Goal: Complete application form

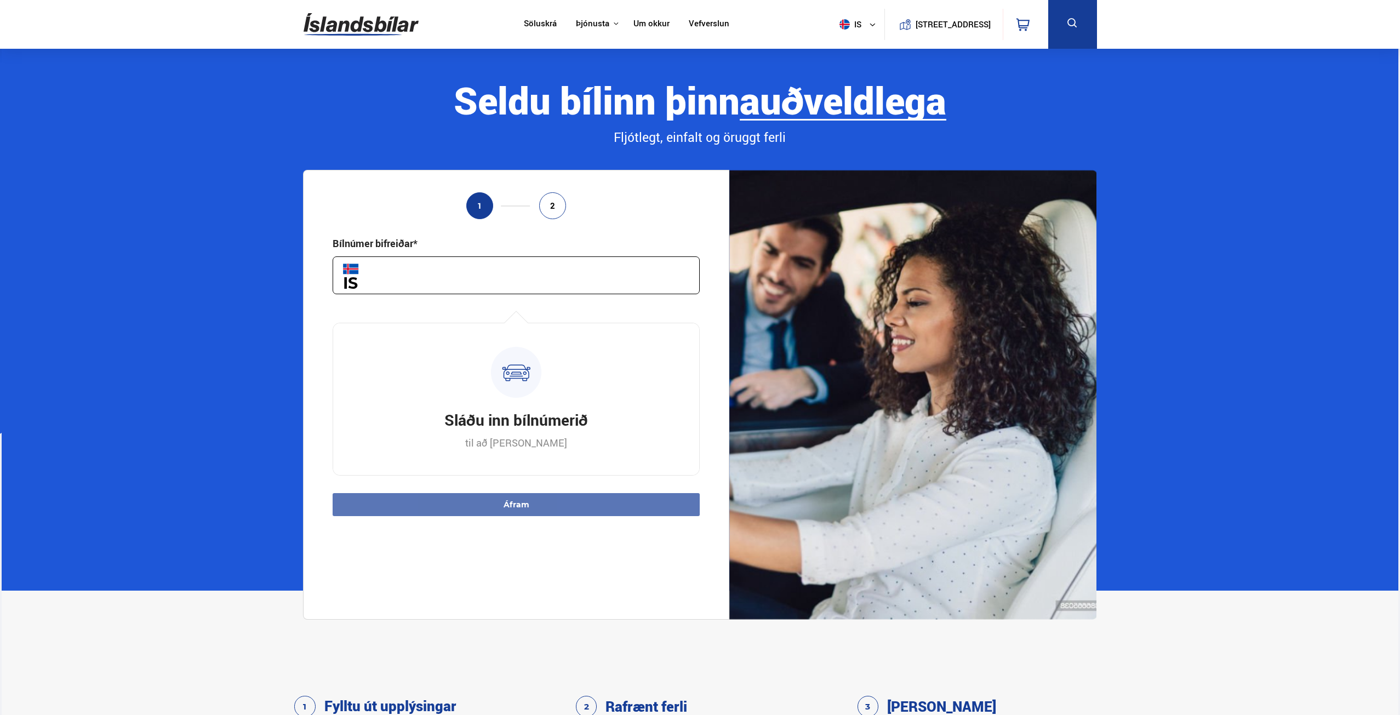
click at [510, 269] on input "text" at bounding box center [516, 275] width 367 height 38
click at [455, 280] on input "text" at bounding box center [516, 275] width 367 height 38
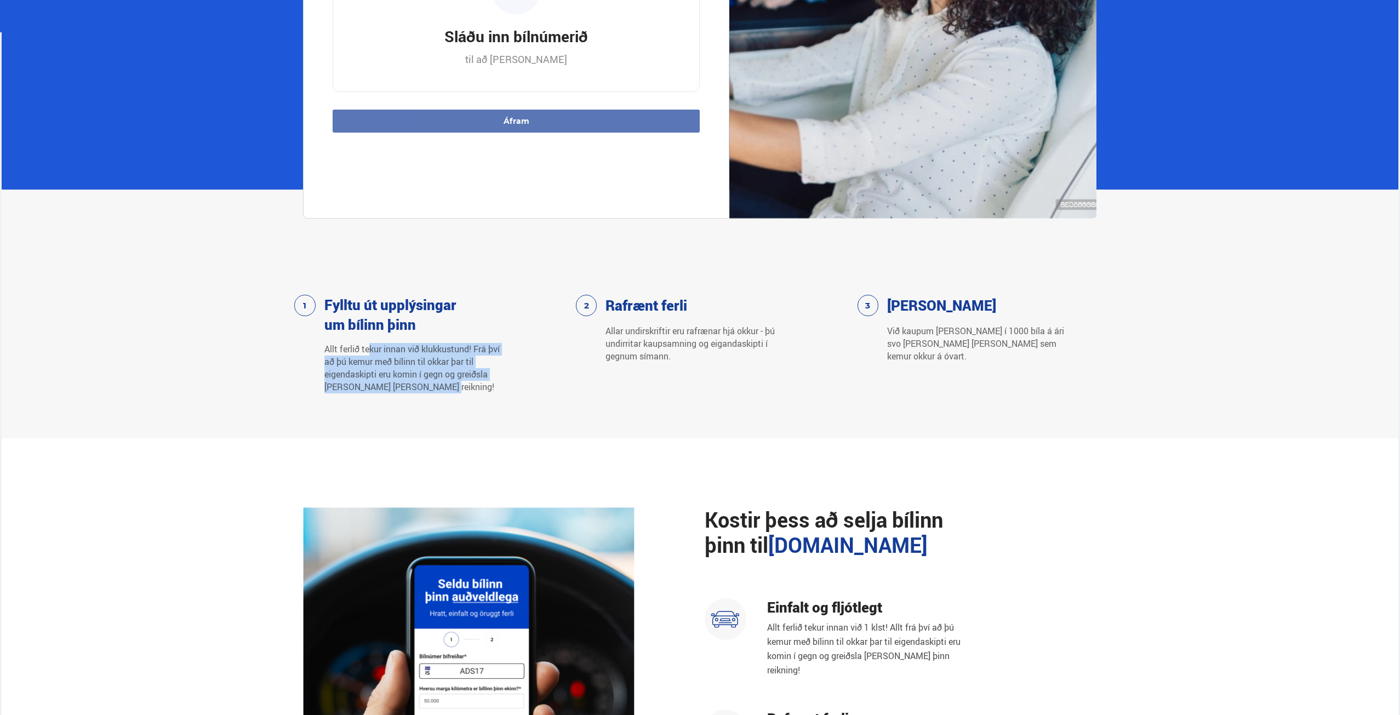
drag, startPoint x: 451, startPoint y: 409, endPoint x: 369, endPoint y: 356, distance: 97.9
click at [369, 356] on p "Allt ferlið tekur innan við klukkustund! Frá því að þú kemur með bílinn til okk…" at bounding box center [413, 368] width 179 height 50
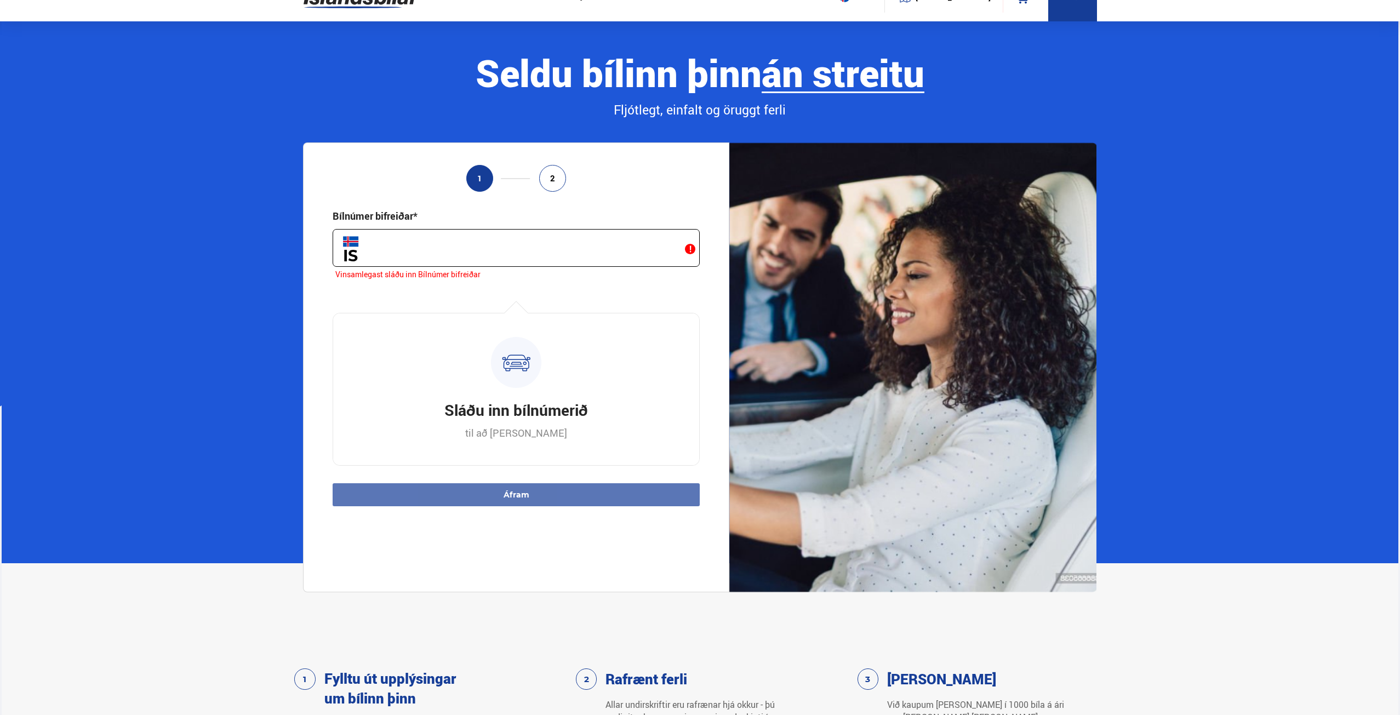
scroll to position [18, 0]
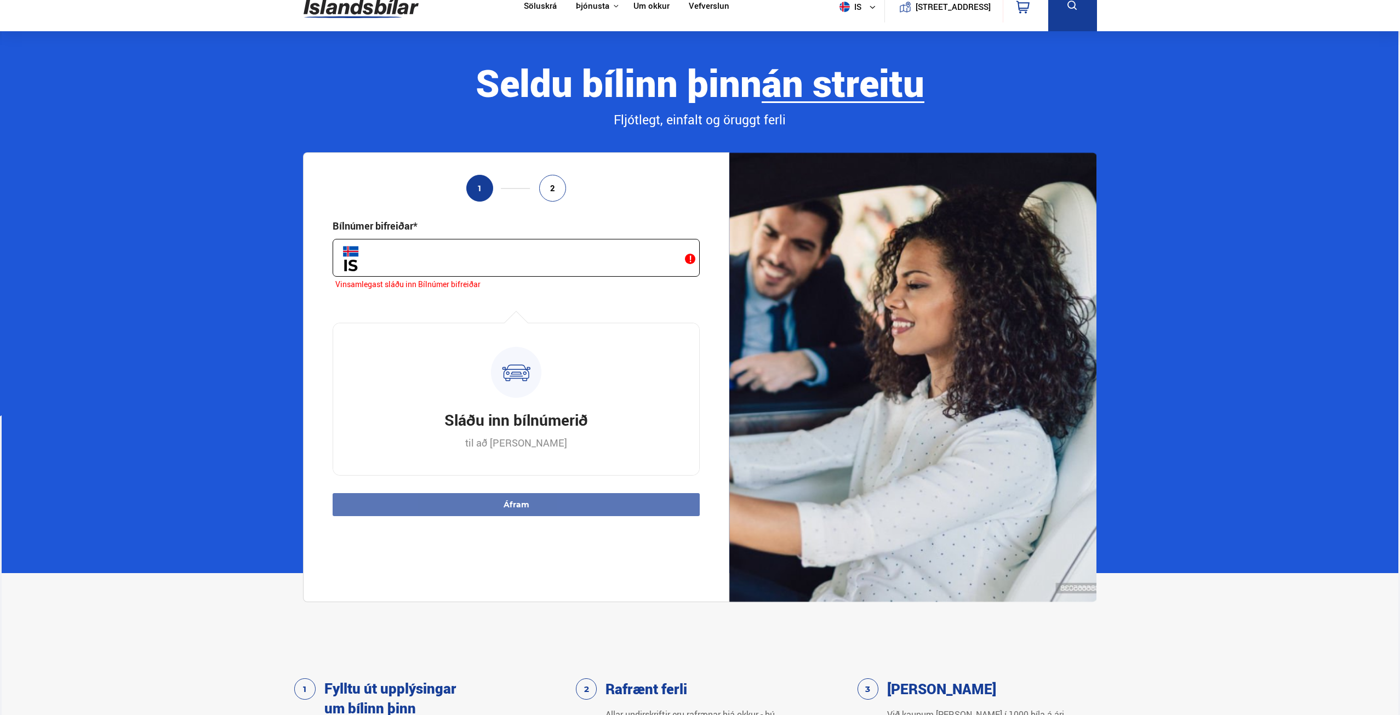
click at [471, 267] on input "text" at bounding box center [516, 258] width 367 height 38
click at [450, 275] on input "text" at bounding box center [516, 258] width 367 height 38
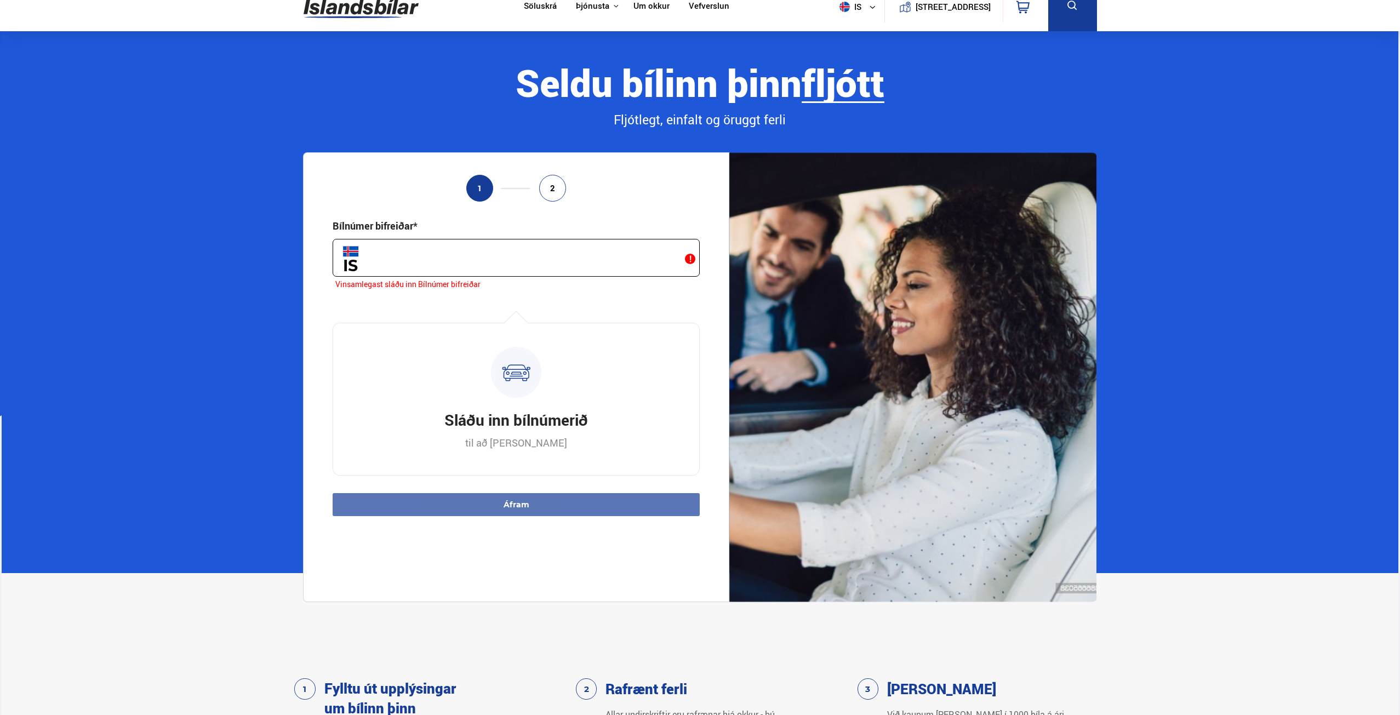
click at [453, 271] on input "text" at bounding box center [516, 258] width 367 height 38
click at [421, 251] on input "text" at bounding box center [516, 258] width 367 height 38
drag, startPoint x: 242, startPoint y: 226, endPoint x: 498, endPoint y: 92, distance: 288.8
click at [242, 226] on section "Seldu bílinn þinn auðveldlega án streitu fljótt Fljótlegt, einfalt og öruggt fe…" at bounding box center [701, 302] width 1398 height 542
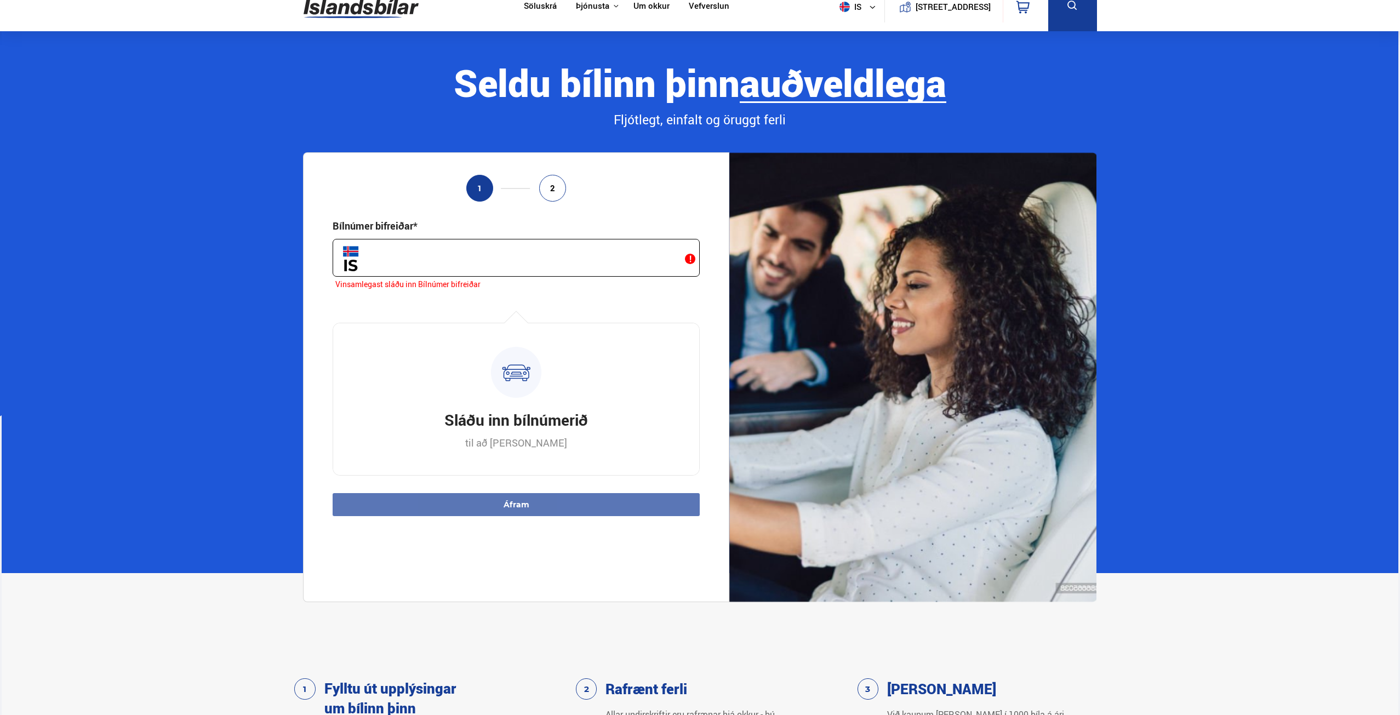
click at [502, 257] on input "text" at bounding box center [516, 258] width 367 height 38
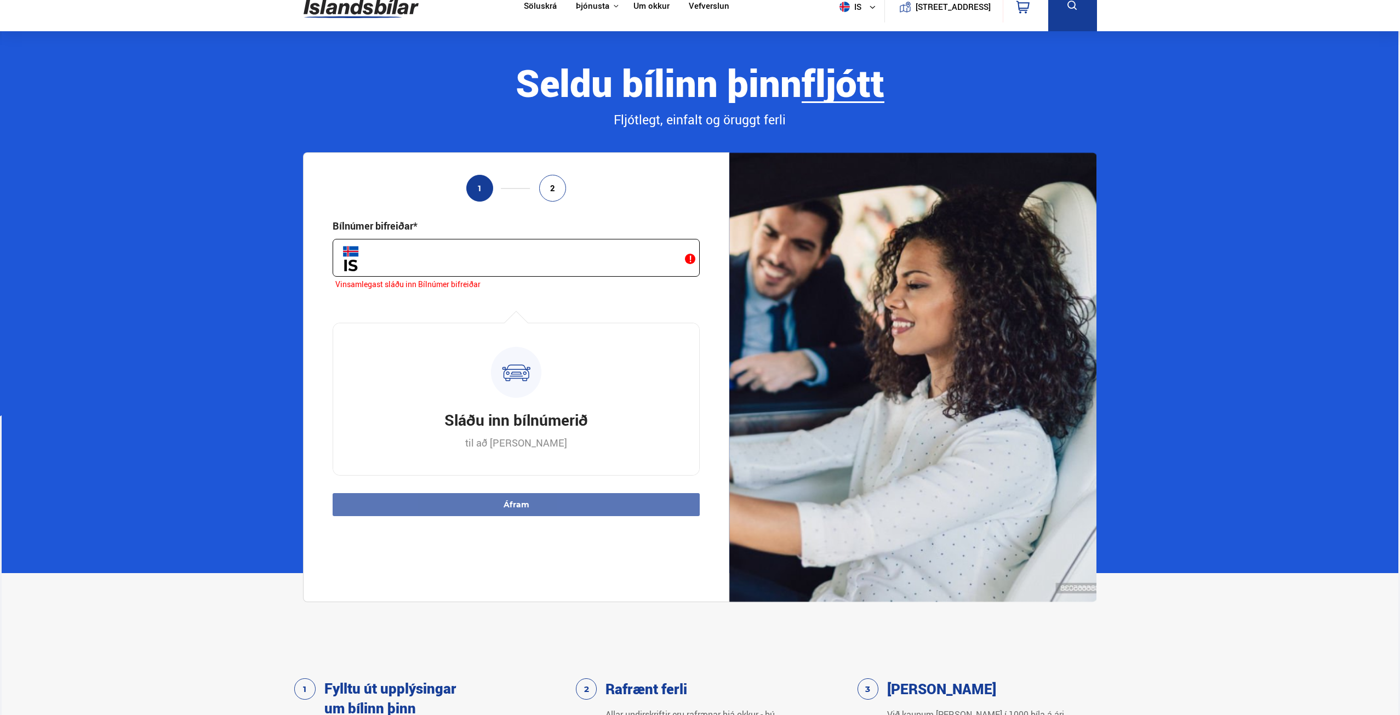
type input "*****"
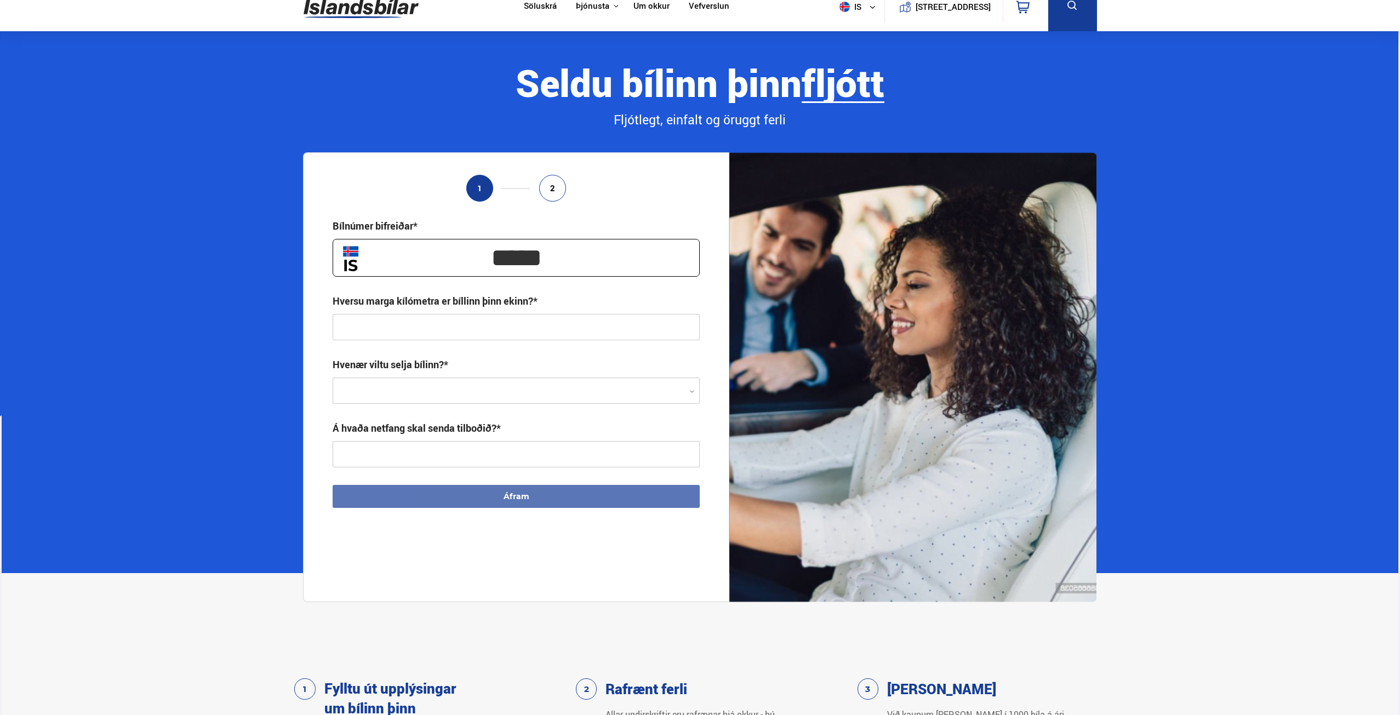
click at [470, 329] on input "text" at bounding box center [516, 327] width 367 height 26
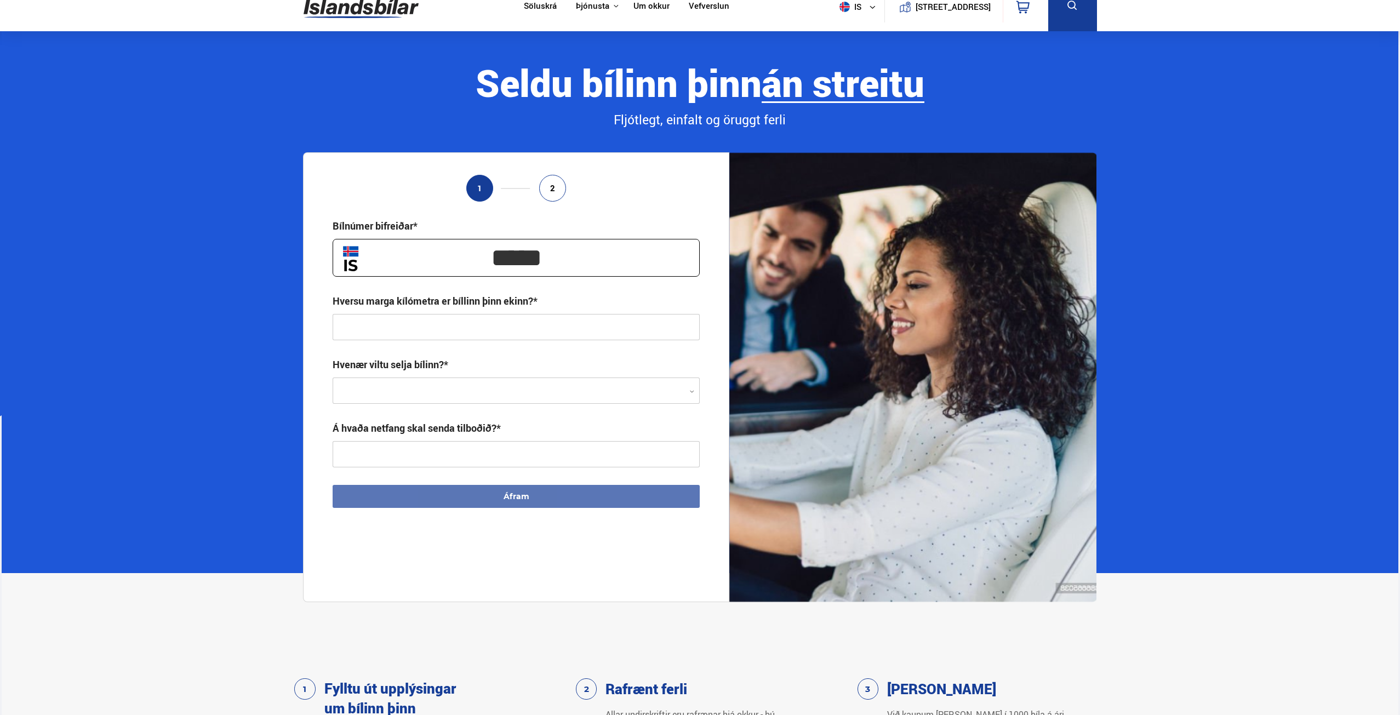
type input "**********"
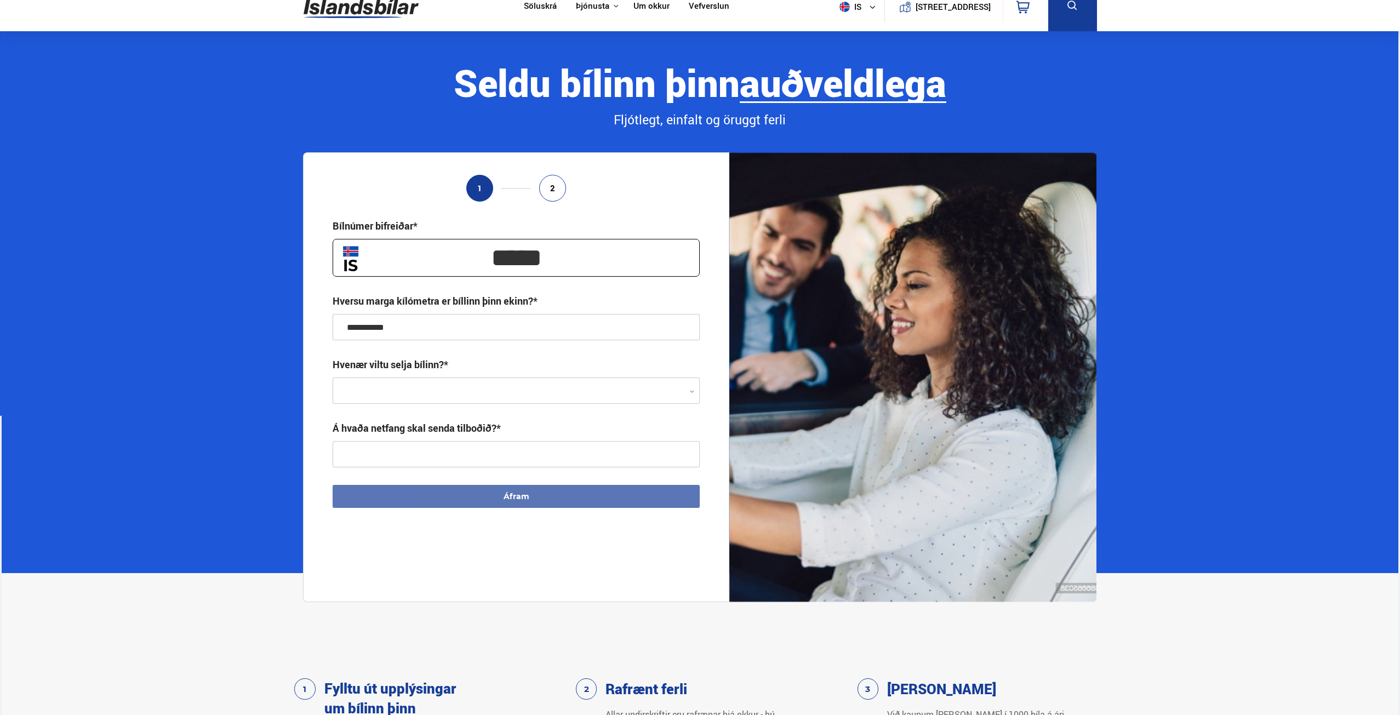
click at [415, 394] on div at bounding box center [516, 391] width 367 height 26
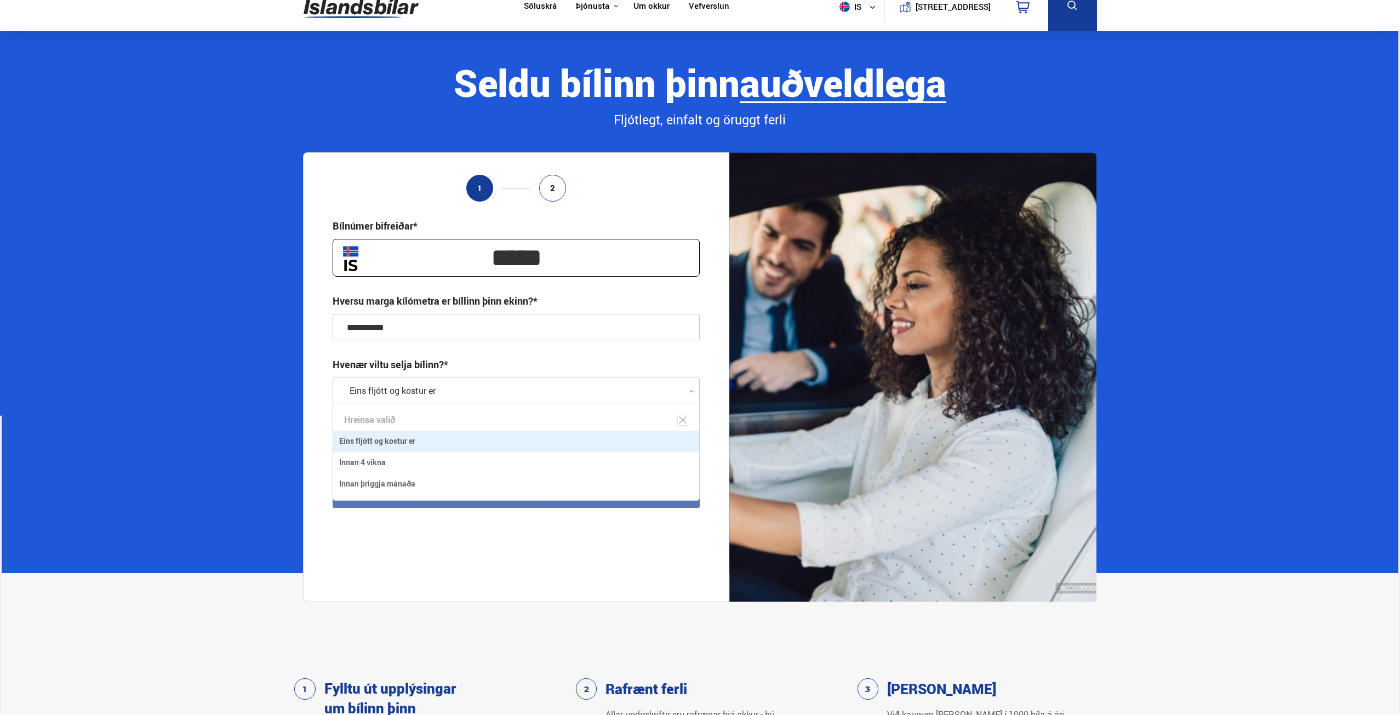
click at [412, 387] on div at bounding box center [516, 391] width 367 height 26
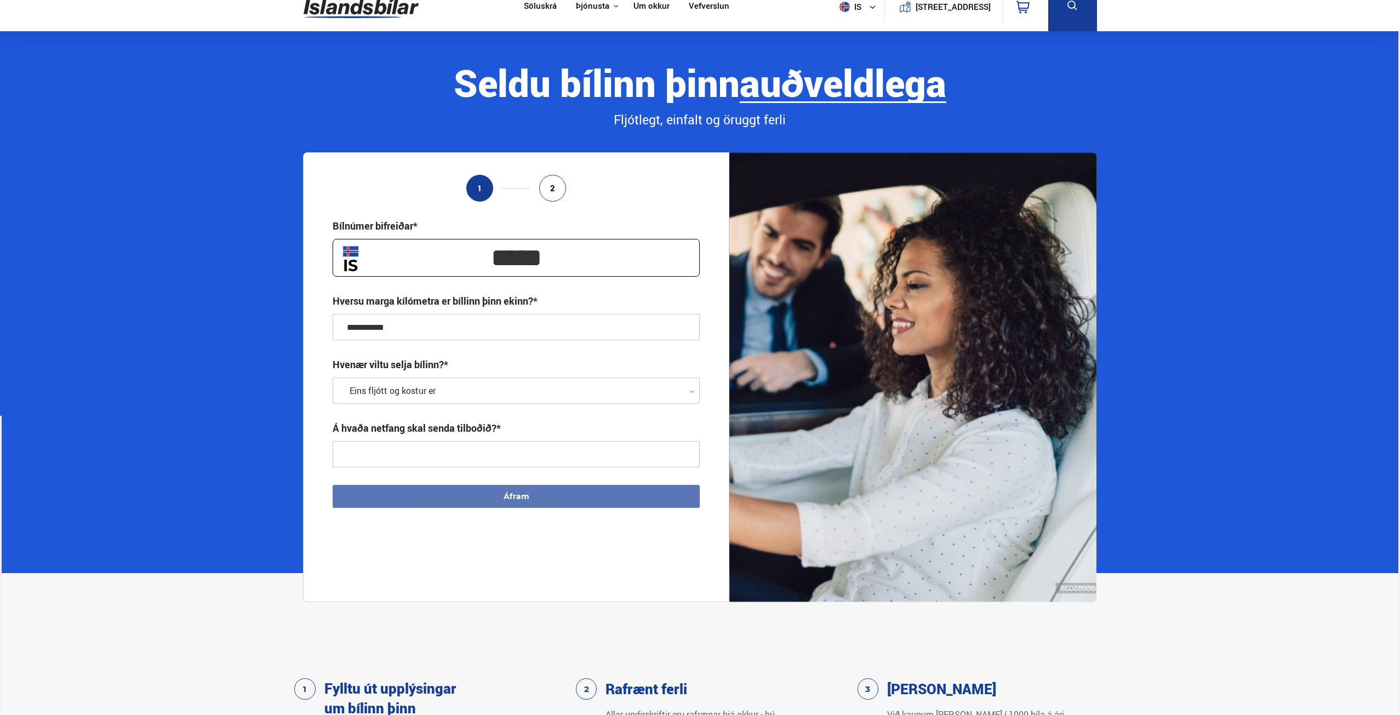
click at [411, 385] on div at bounding box center [516, 391] width 367 height 26
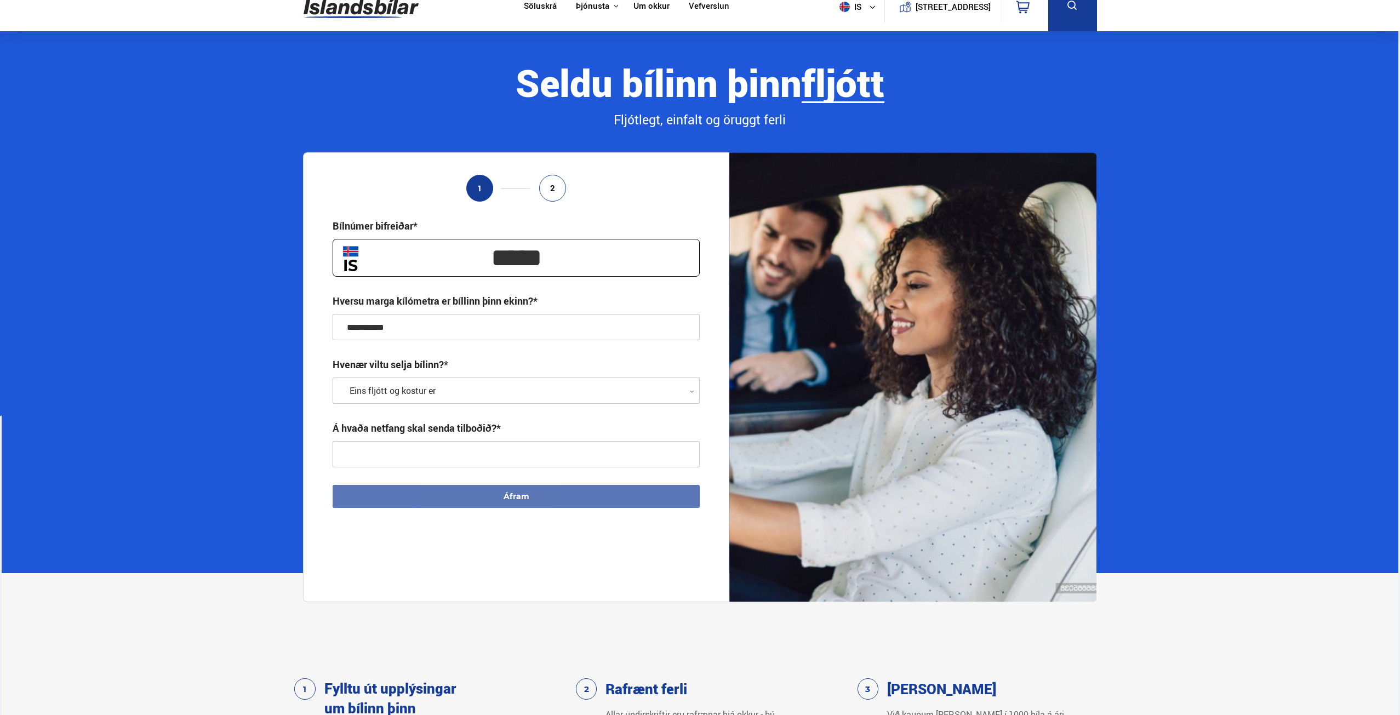
click at [423, 454] on input "text" at bounding box center [516, 454] width 367 height 26
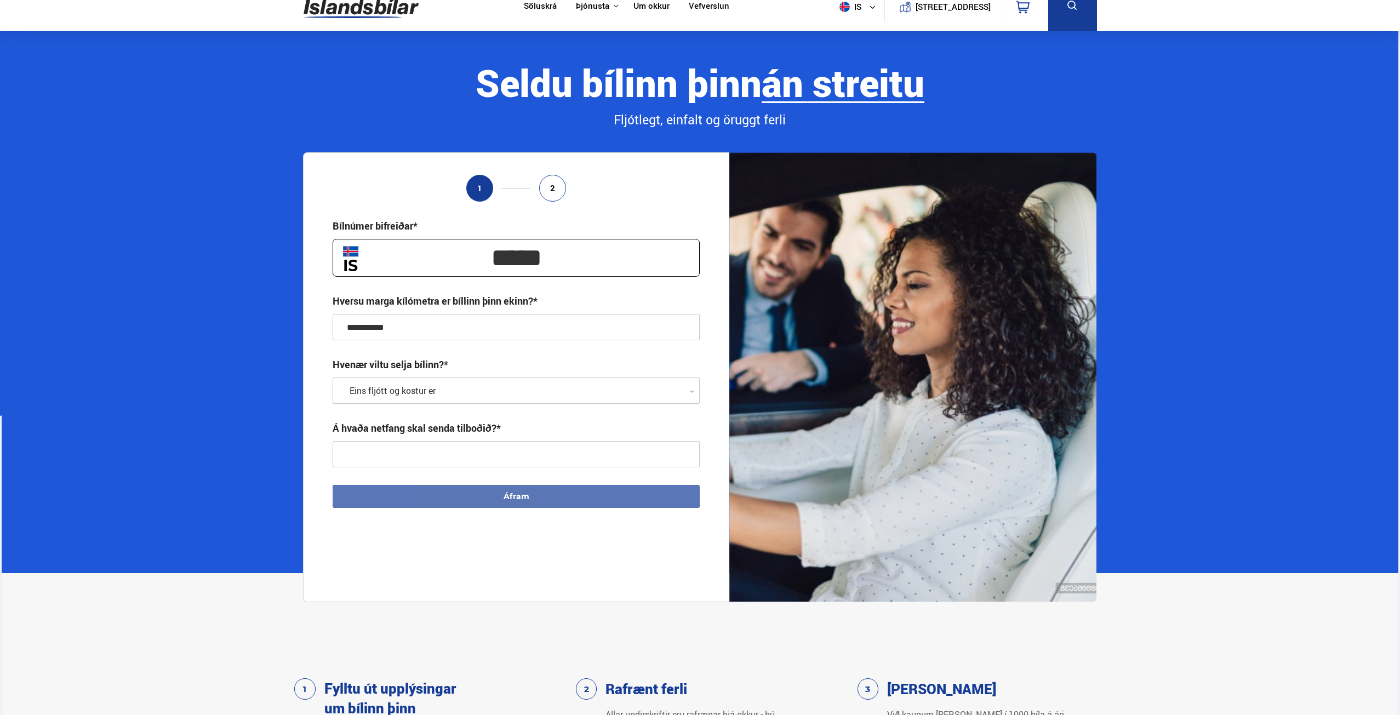
type input "**********"
drag, startPoint x: 484, startPoint y: 501, endPoint x: 254, endPoint y: 293, distance: 310.0
click at [237, 376] on section "**********" at bounding box center [701, 302] width 1398 height 542
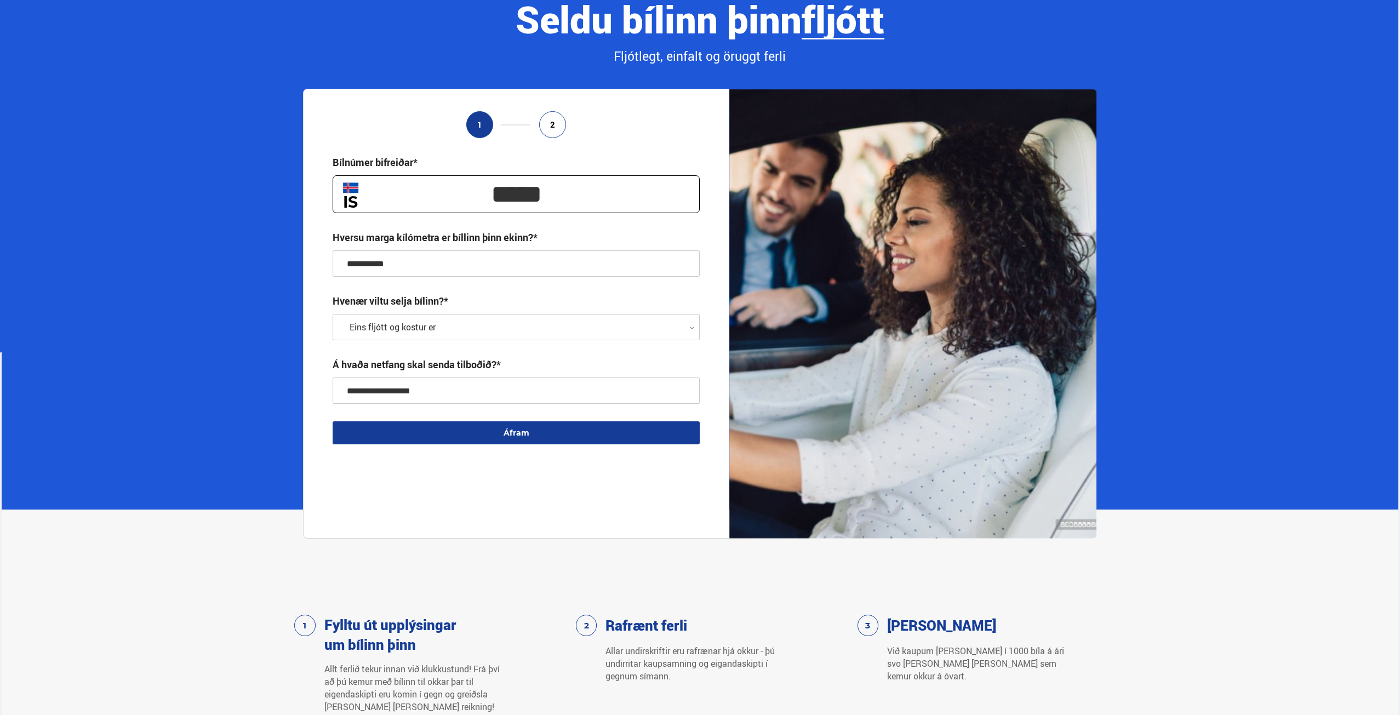
scroll to position [0, 0]
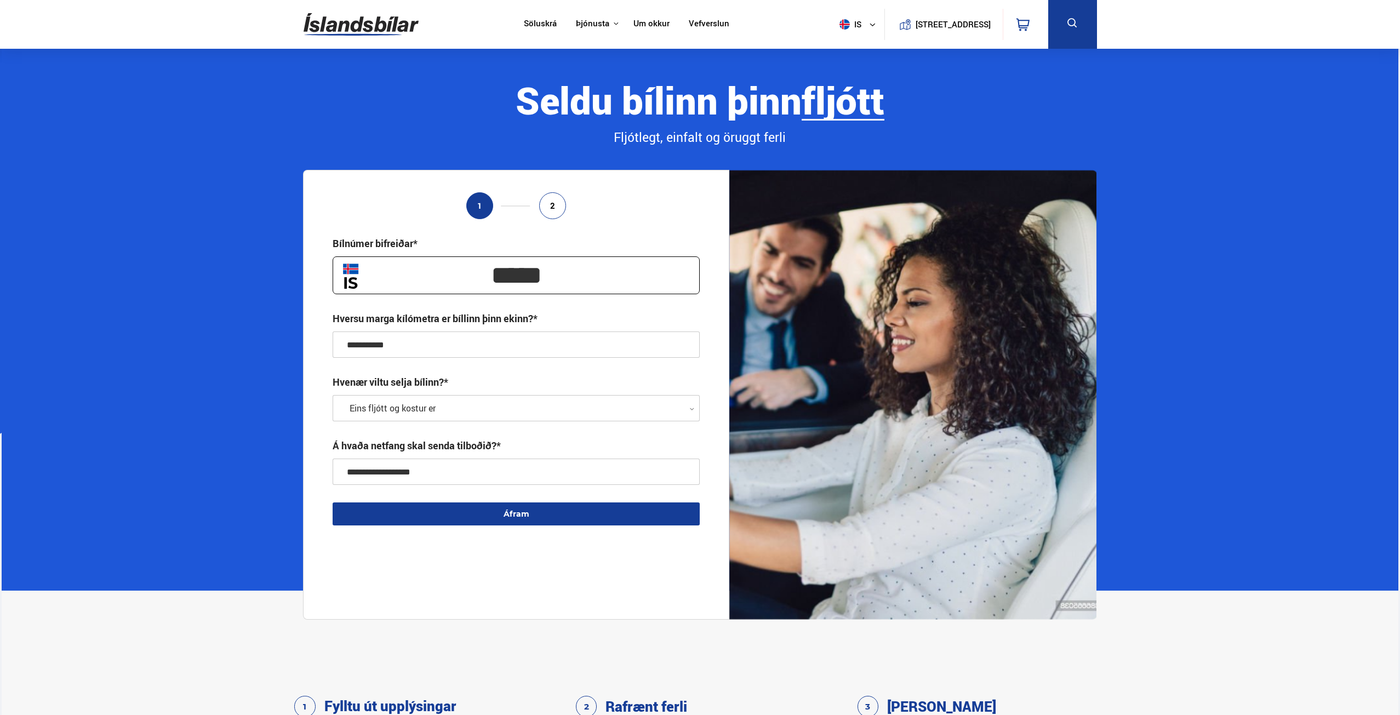
click at [460, 409] on div at bounding box center [516, 409] width 367 height 26
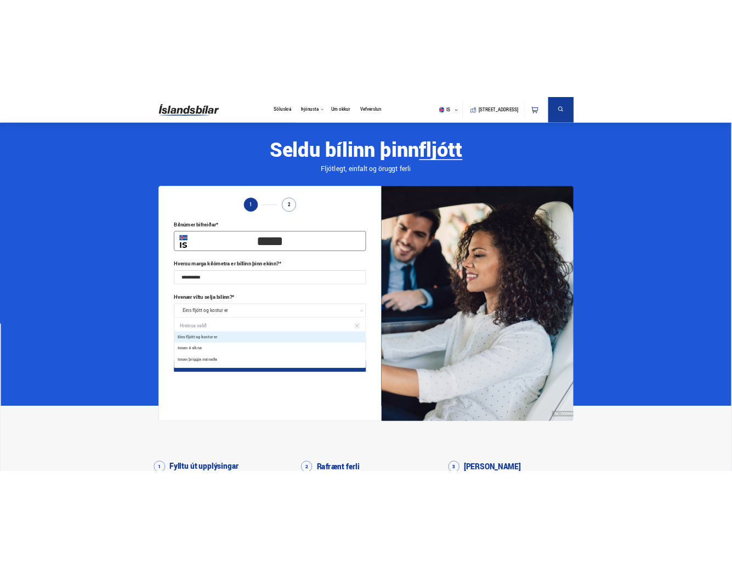
scroll to position [96, 366]
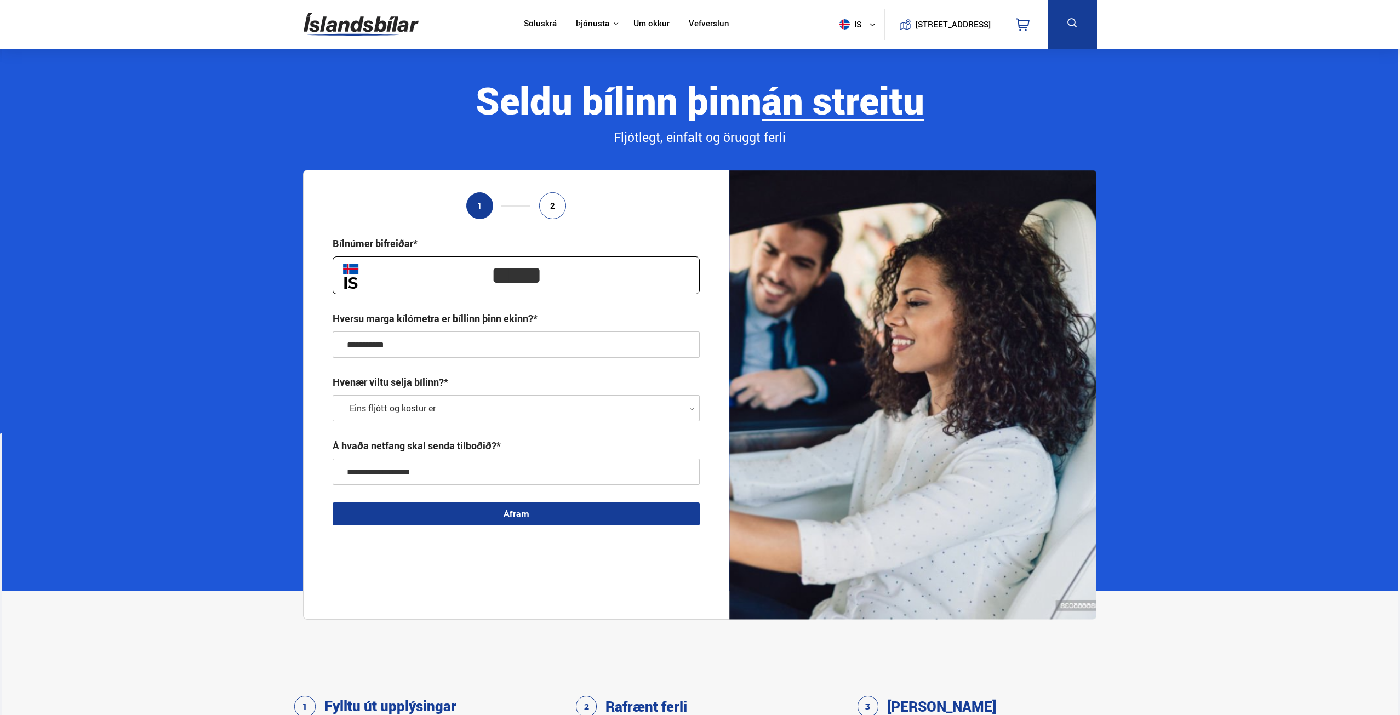
click at [459, 409] on div at bounding box center [516, 409] width 367 height 26
click at [494, 520] on button "Áfram" at bounding box center [516, 514] width 367 height 23
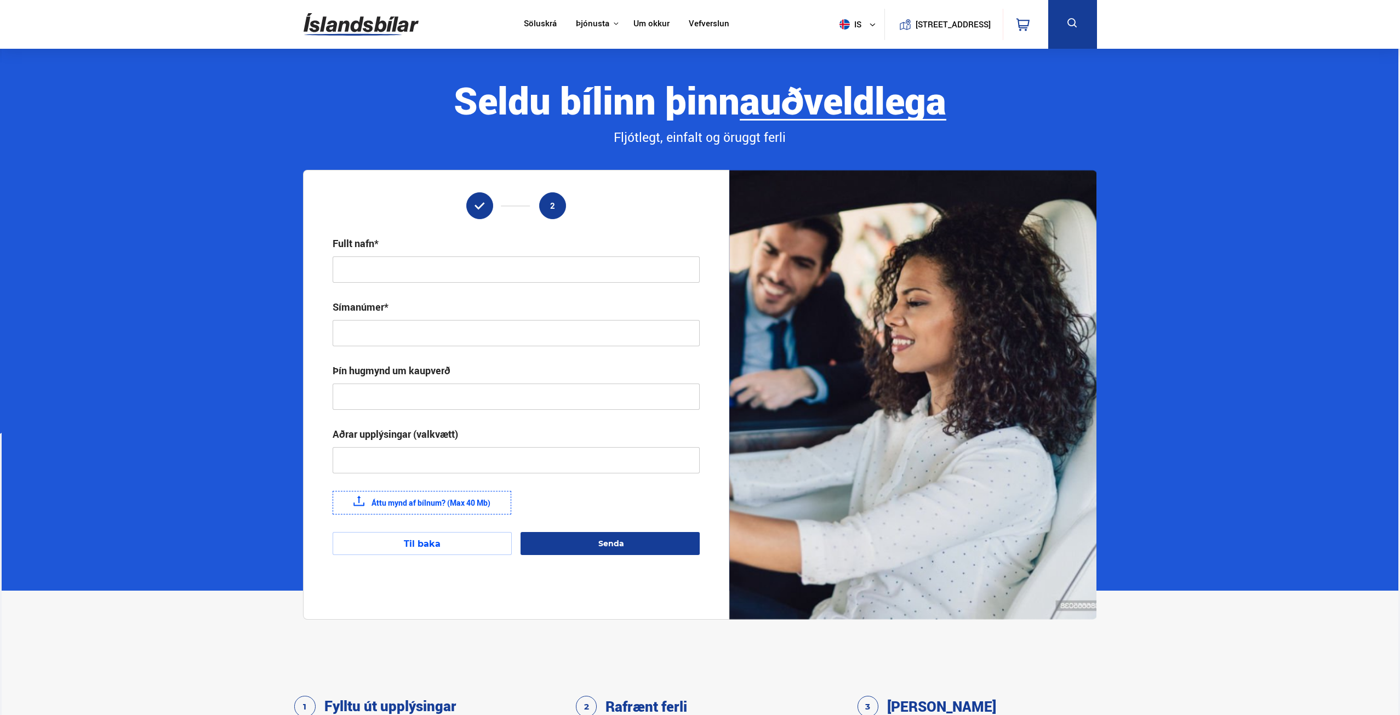
click at [457, 263] on input "text" at bounding box center [516, 269] width 367 height 26
type input "**********"
type input "*******"
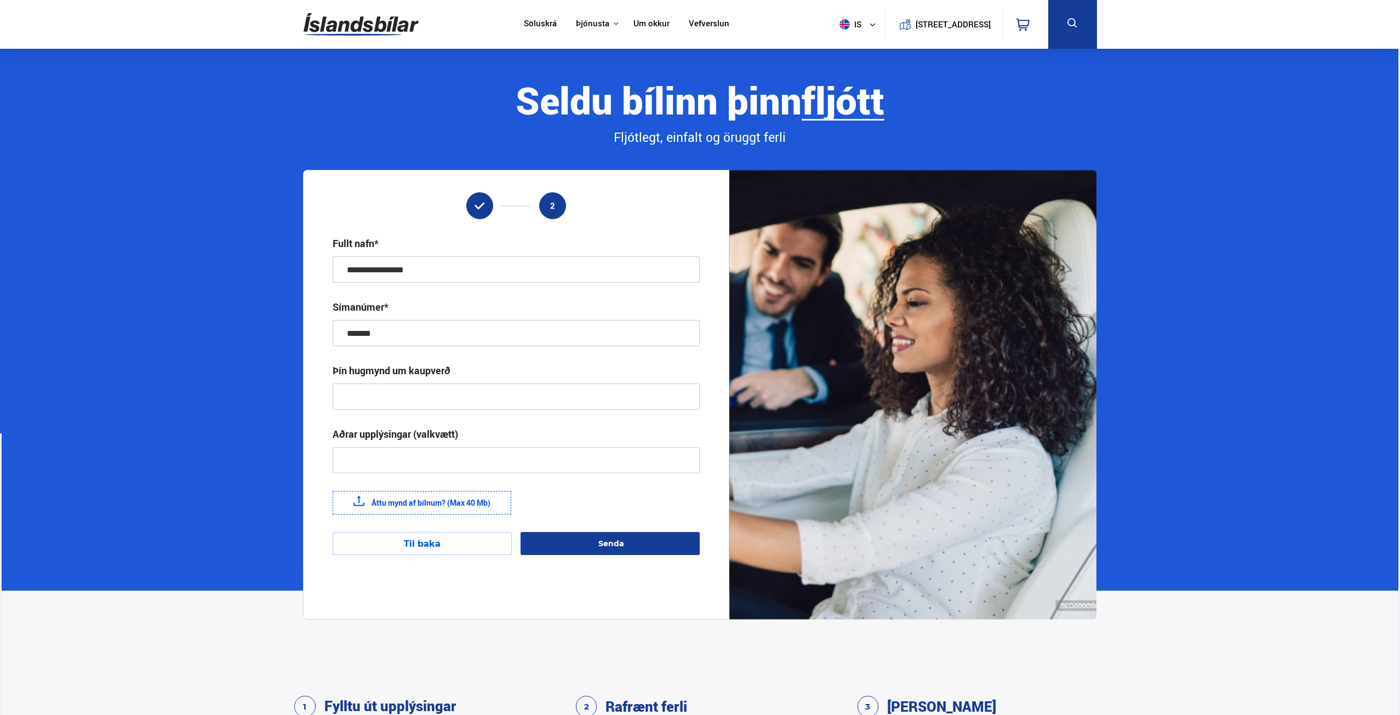
click at [459, 389] on input "text" at bounding box center [516, 397] width 367 height 26
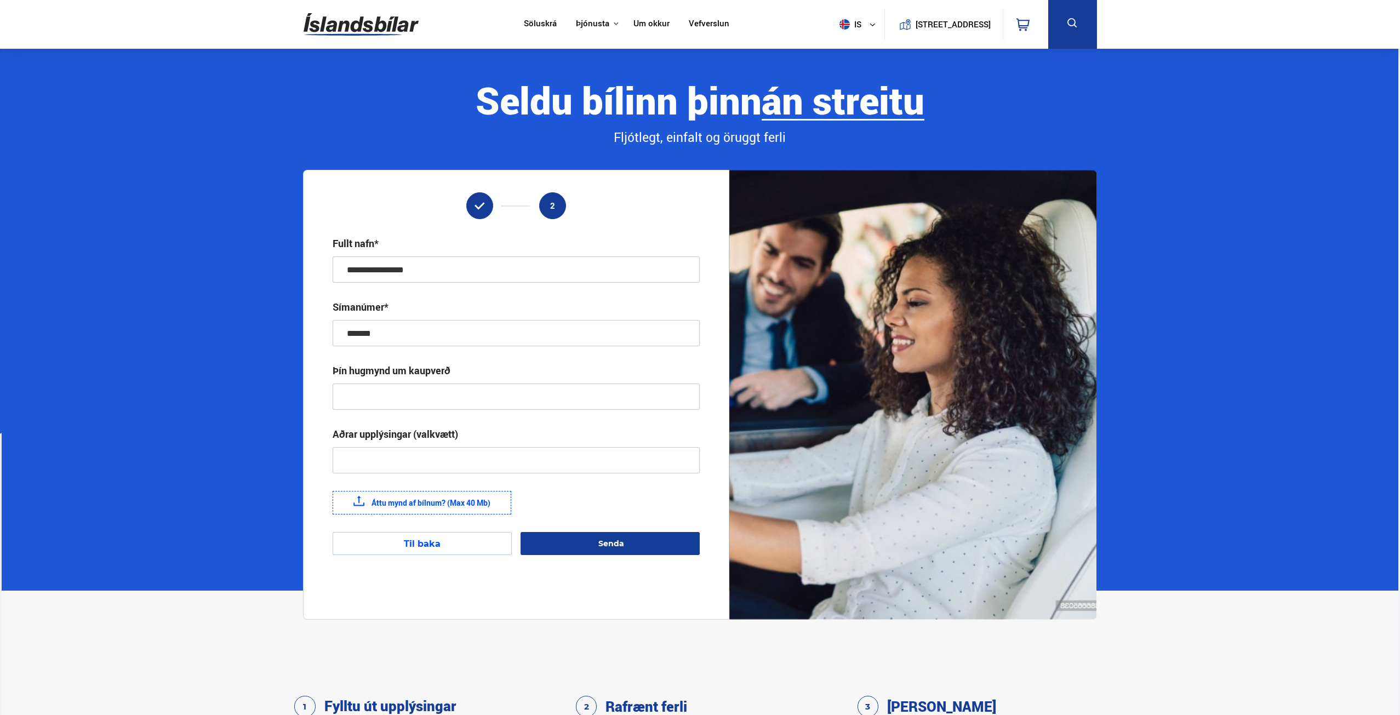
click at [444, 468] on input "text" at bounding box center [516, 460] width 367 height 26
click at [443, 396] on input "text" at bounding box center [516, 397] width 367 height 26
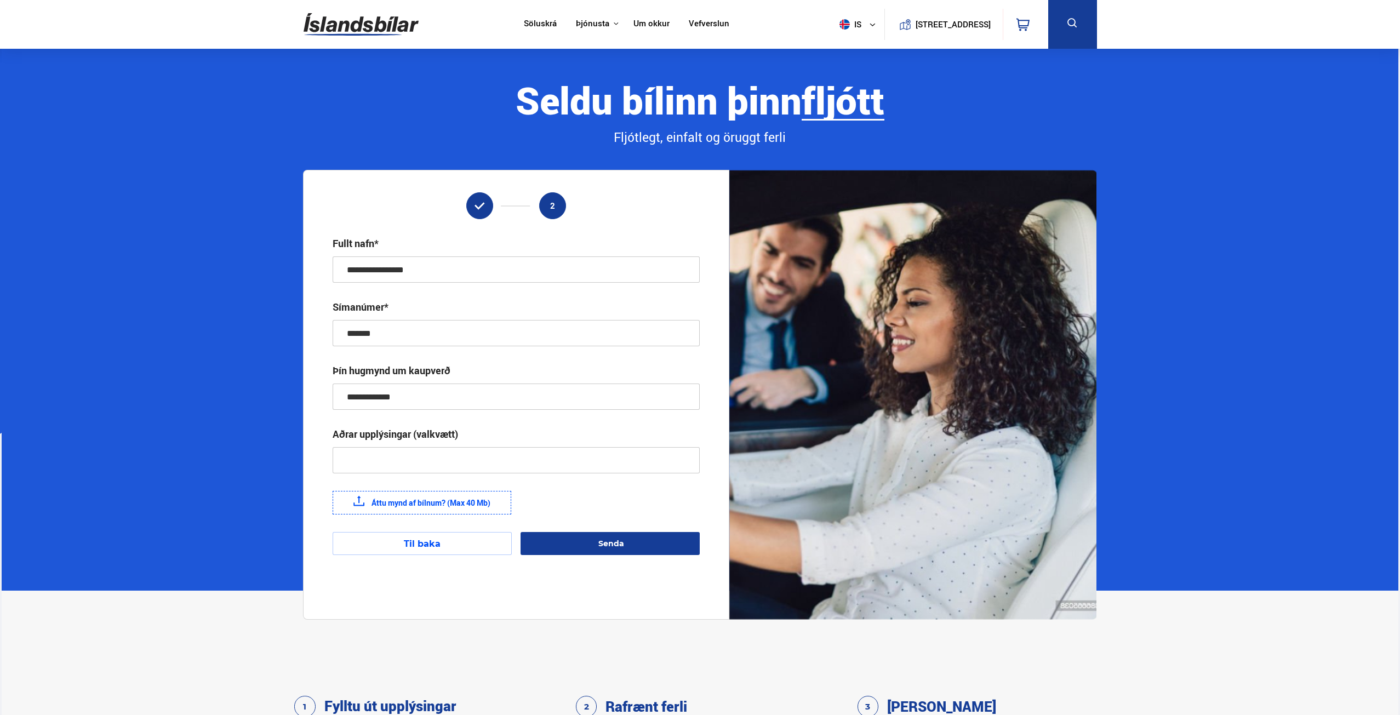
type input "**********"
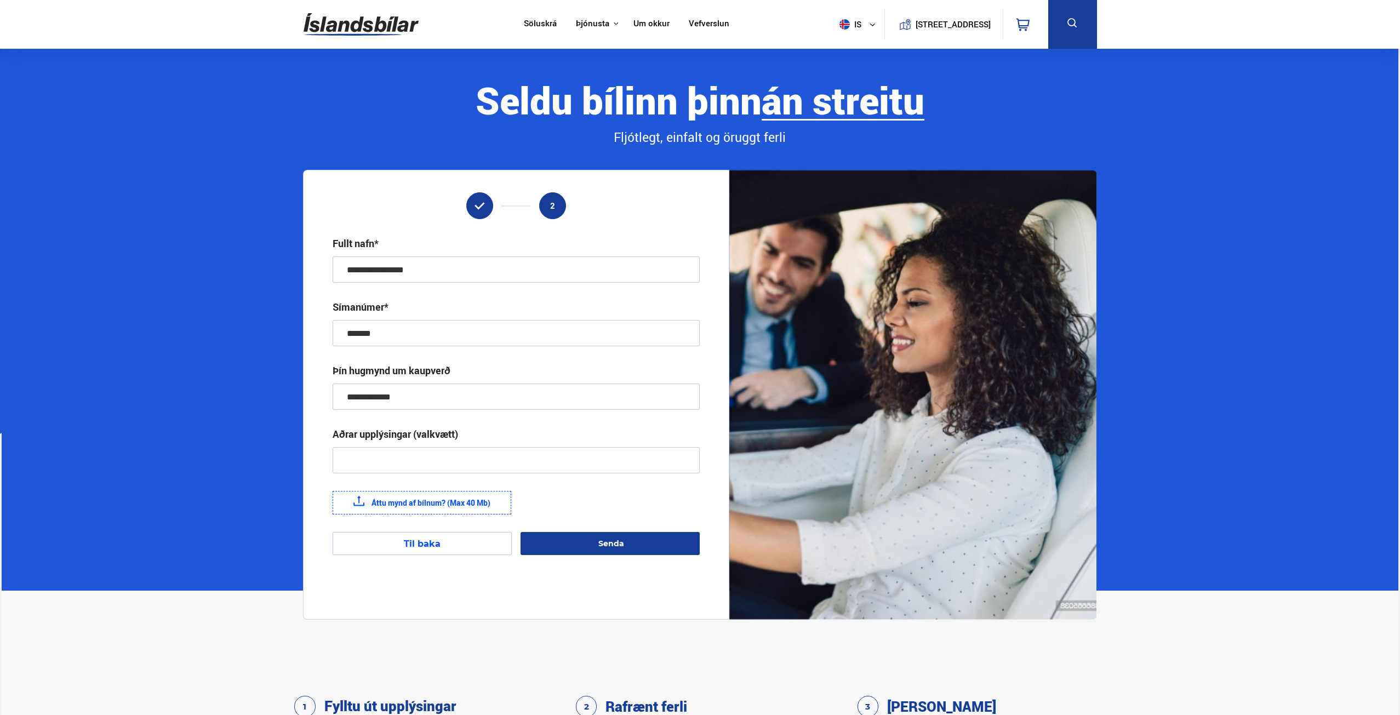
click at [446, 471] on input "text" at bounding box center [516, 460] width 367 height 26
click at [415, 476] on div "**********" at bounding box center [516, 394] width 426 height 449
click at [414, 464] on input "text" at bounding box center [516, 460] width 367 height 26
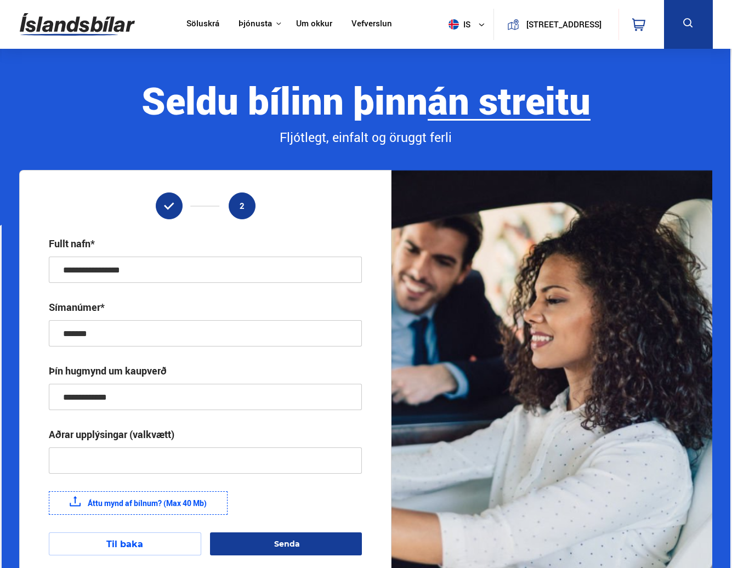
click at [128, 500] on label "Áttu mynd af bílnum? (Max 40 Mb)" at bounding box center [138, 503] width 179 height 24
click at [0, 0] on input "Áttu mynd af bílnum? (Max 40 Mb)" at bounding box center [0, 0] width 0 height 0
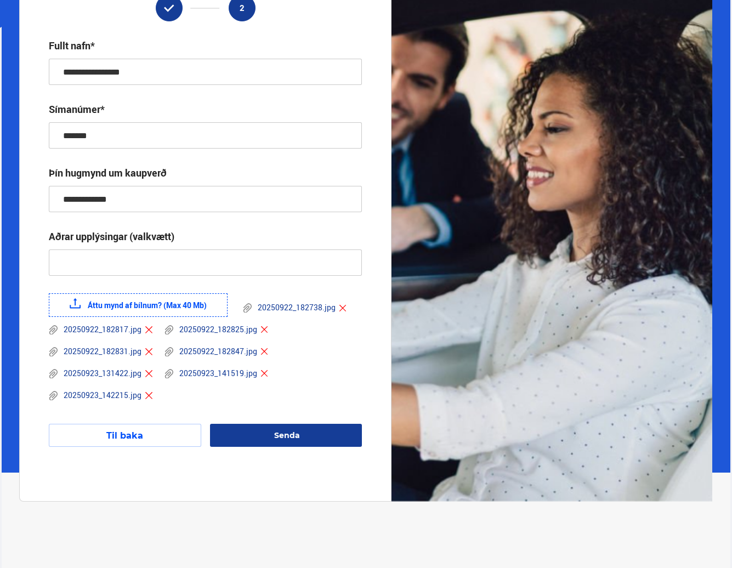
scroll to position [219, 0]
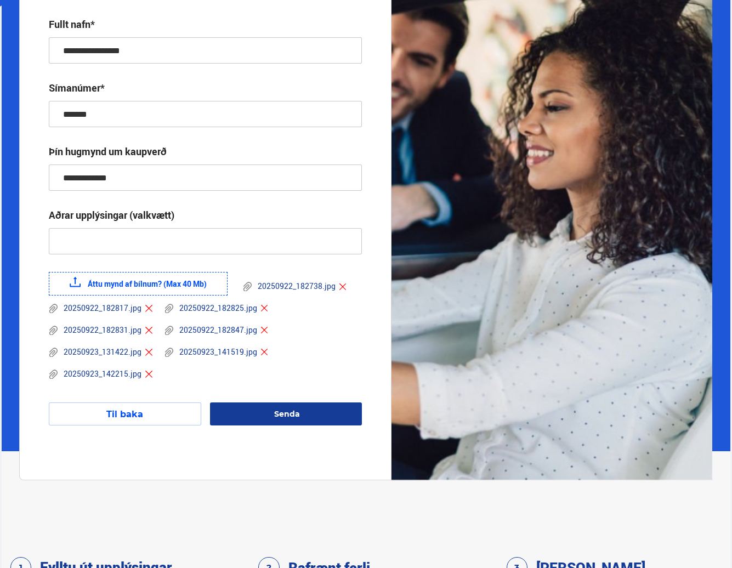
click at [298, 418] on span "Senda" at bounding box center [287, 414] width 26 height 10
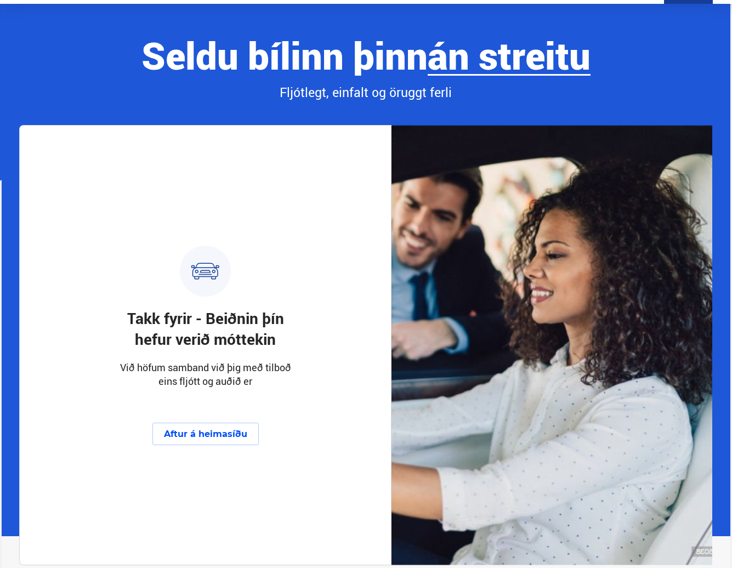
scroll to position [55, 0]
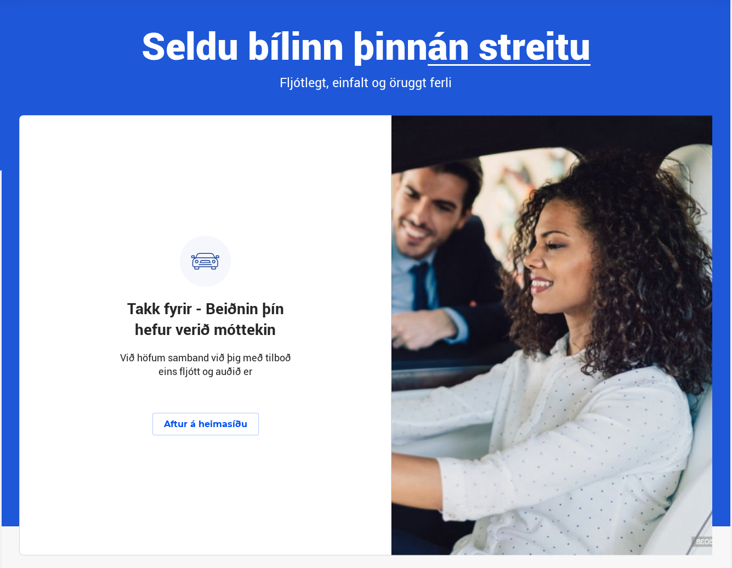
click at [225, 427] on button "Aftur á heimasíðu" at bounding box center [205, 424] width 106 height 22
